Goal: Find specific page/section: Find specific page/section

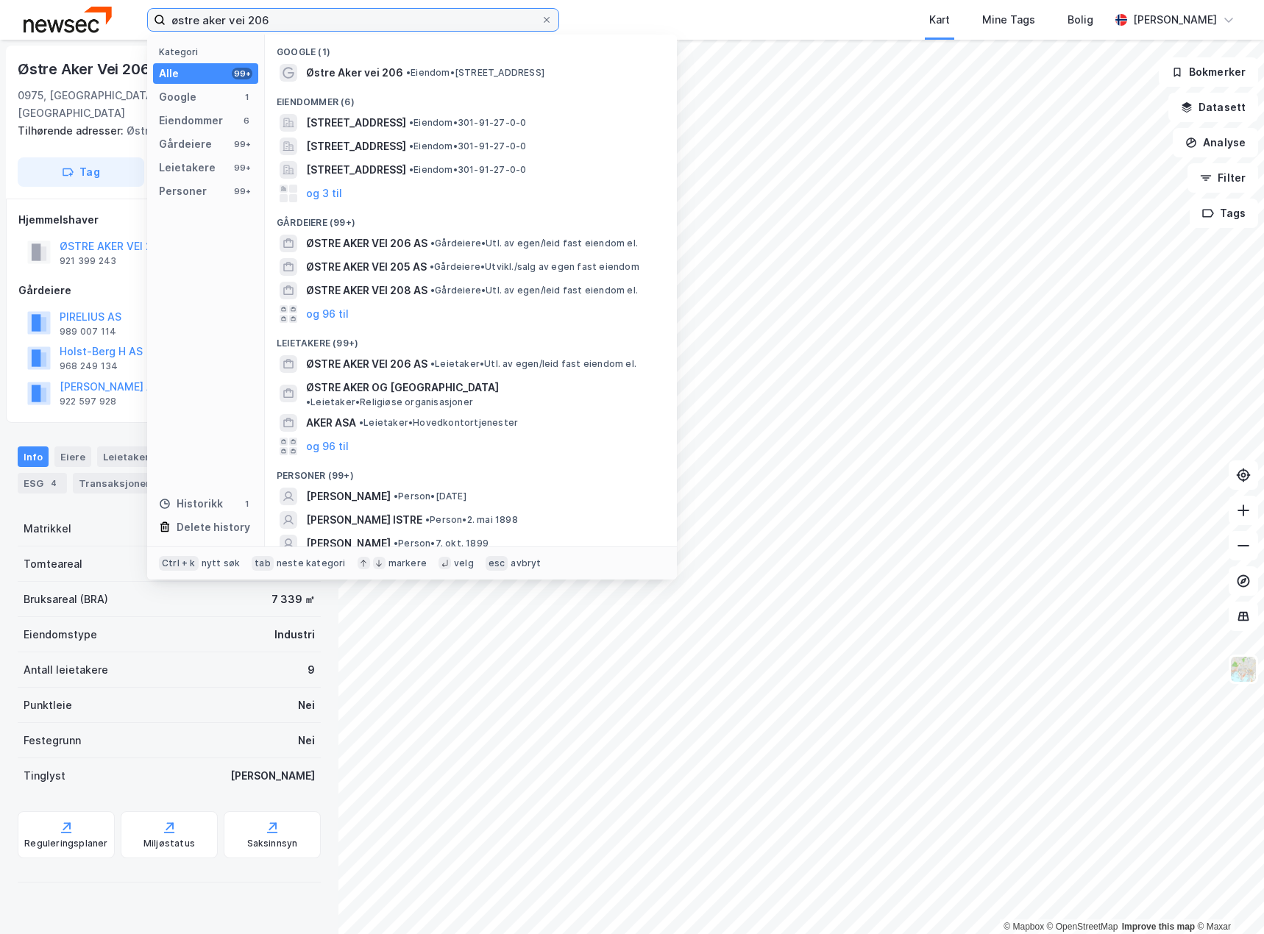
click at [405, 10] on input "østre aker vei 206" at bounding box center [352, 20] width 375 height 22
click at [553, 17] on label "østre aker vei 206" at bounding box center [353, 20] width 412 height 24
click at [541, 17] on input "østre aker vei 206" at bounding box center [352, 20] width 375 height 22
click at [549, 21] on icon at bounding box center [546, 19] width 9 height 9
click at [541, 21] on input "østre aker vei 206" at bounding box center [352, 20] width 375 height 22
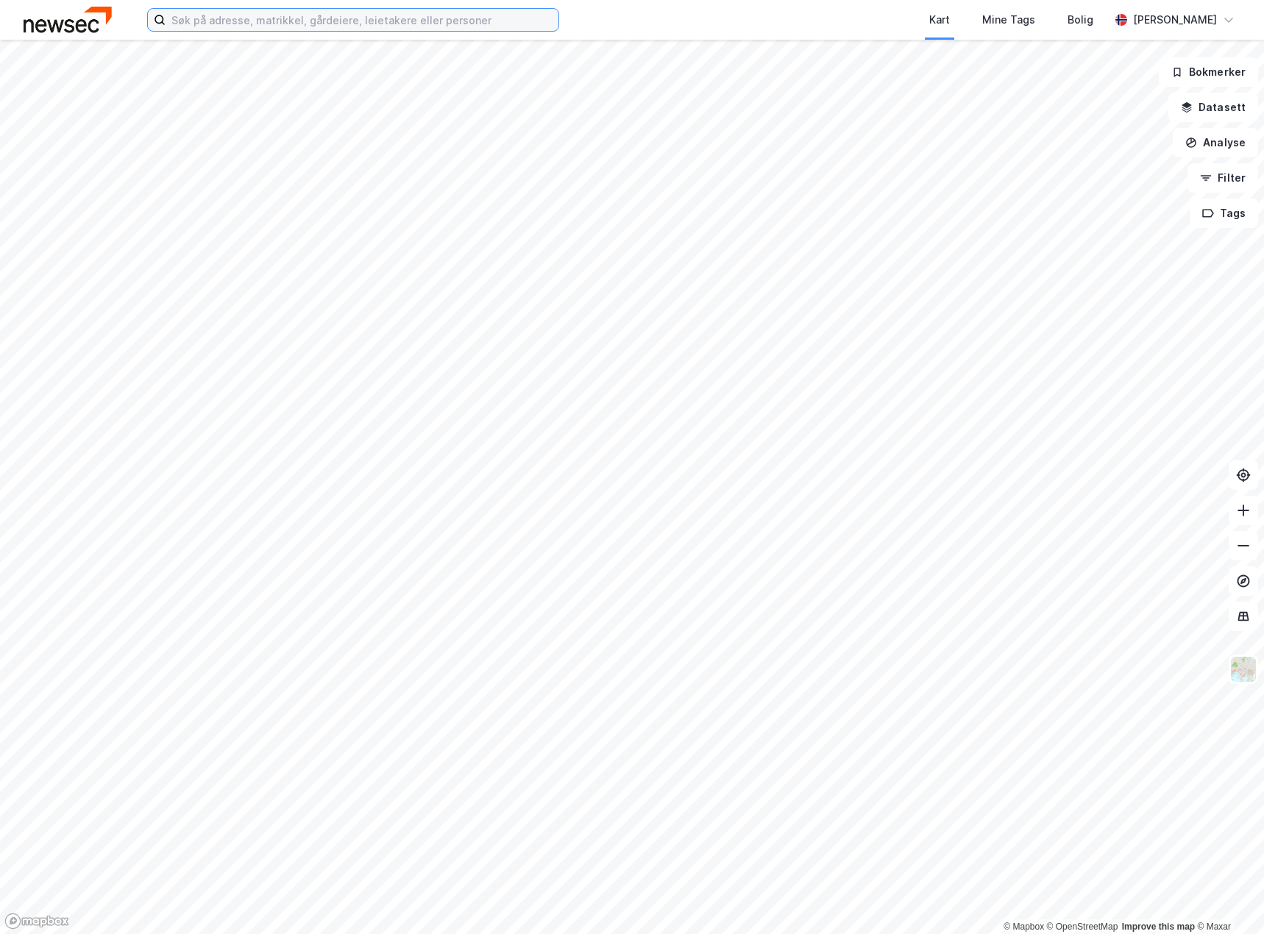
click at [290, 13] on input at bounding box center [361, 20] width 393 height 22
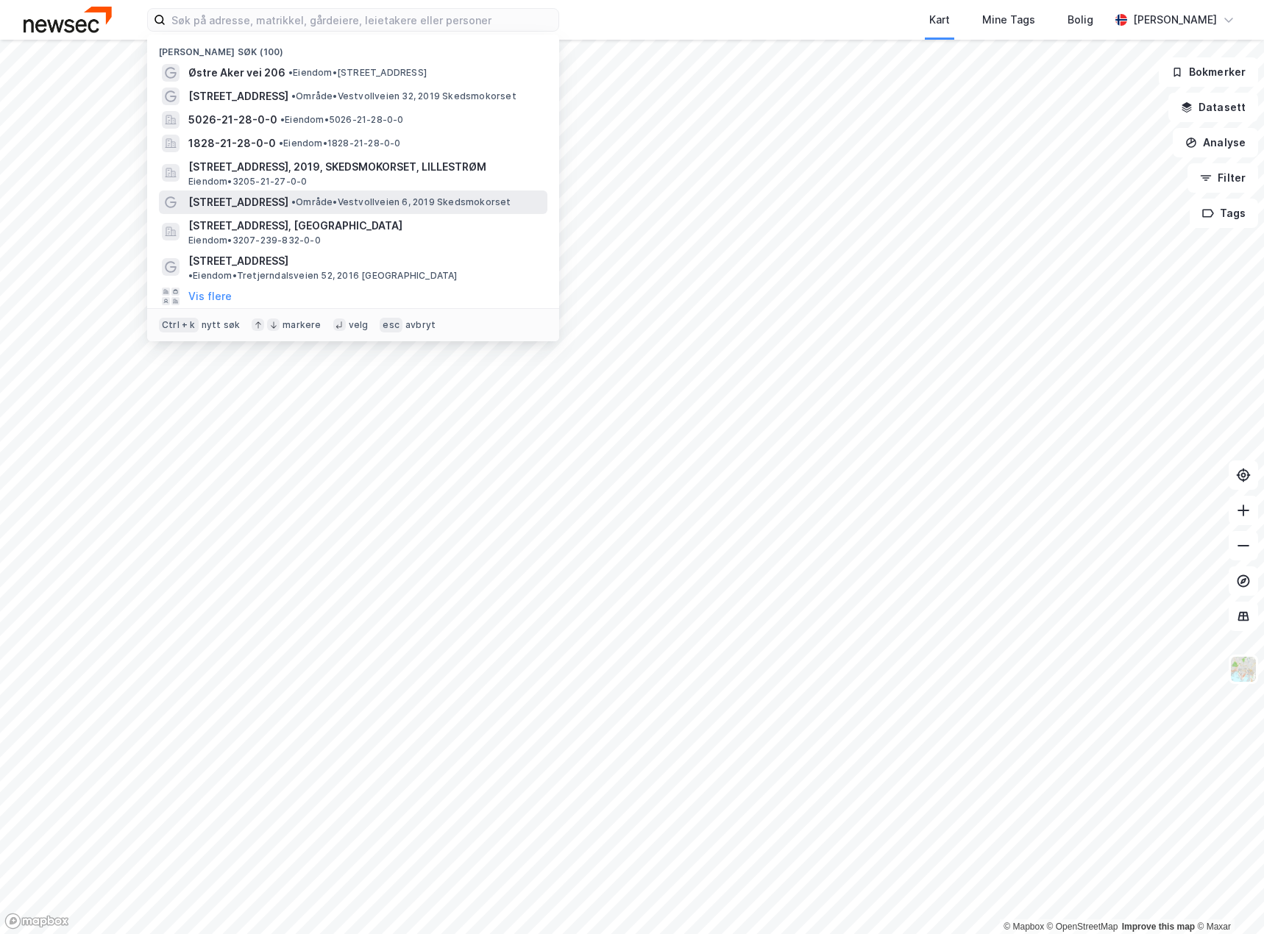
click at [360, 200] on span "• Område • Vestvollveien 6, 2019 Skedsmokorset" at bounding box center [401, 202] width 220 height 12
